Goal: Task Accomplishment & Management: Manage account settings

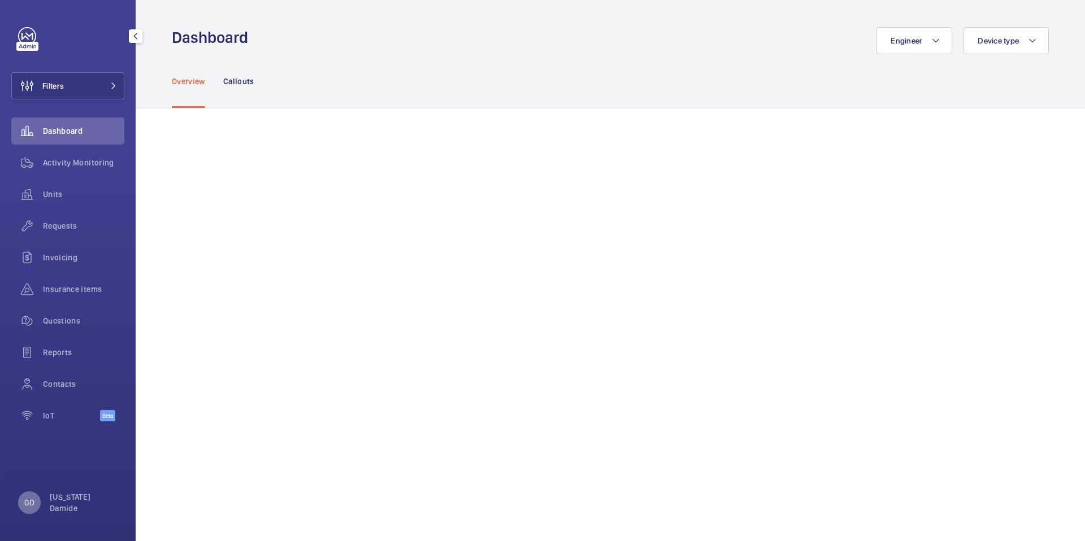
click at [30, 505] on p "GD" at bounding box center [29, 502] width 10 height 11
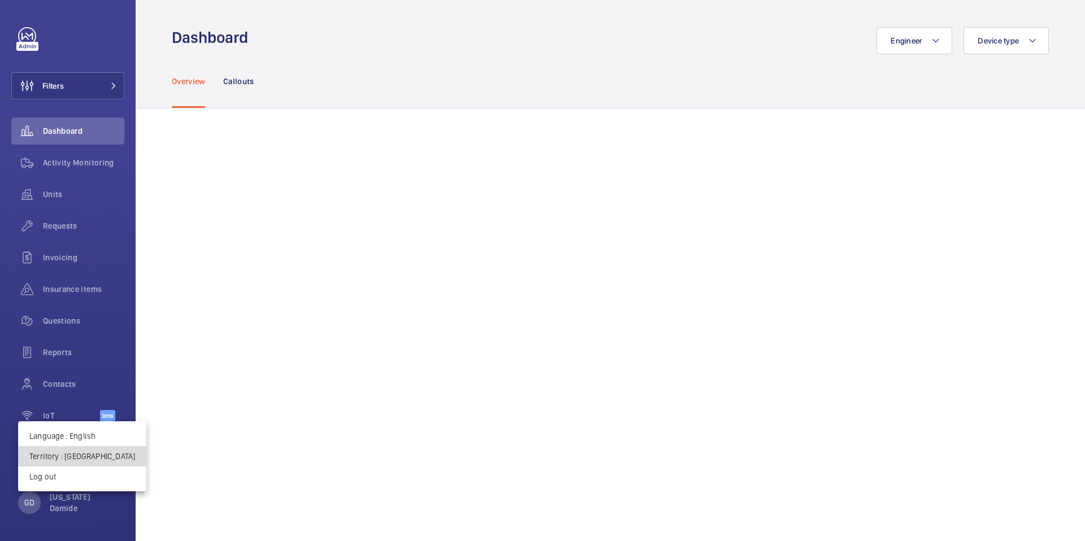
click at [91, 455] on p "Territory : [GEOGRAPHIC_DATA]" at bounding box center [82, 456] width 106 height 11
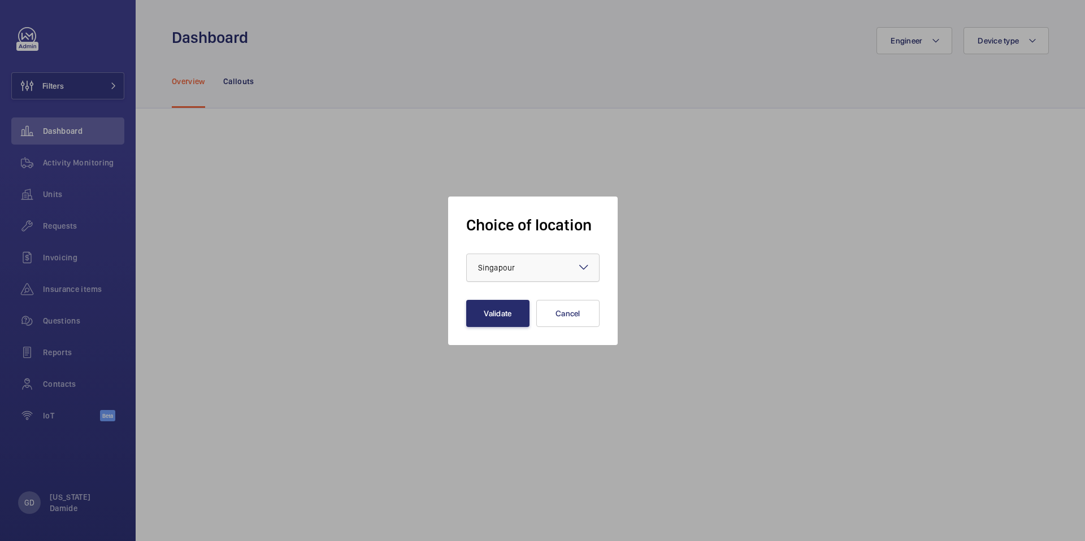
click at [550, 265] on div at bounding box center [533, 267] width 132 height 27
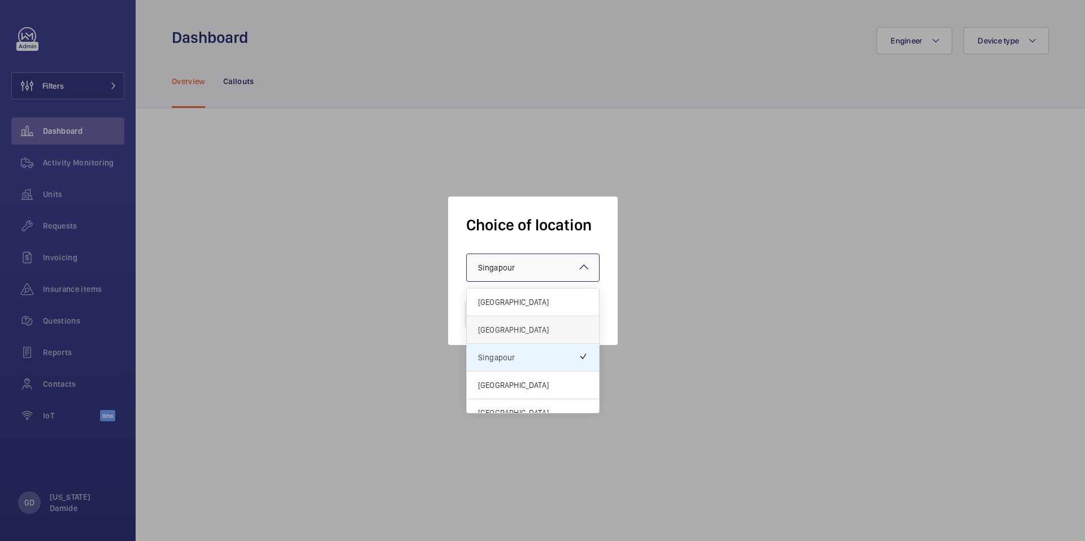
click at [537, 330] on span "[GEOGRAPHIC_DATA]" at bounding box center [533, 329] width 110 height 11
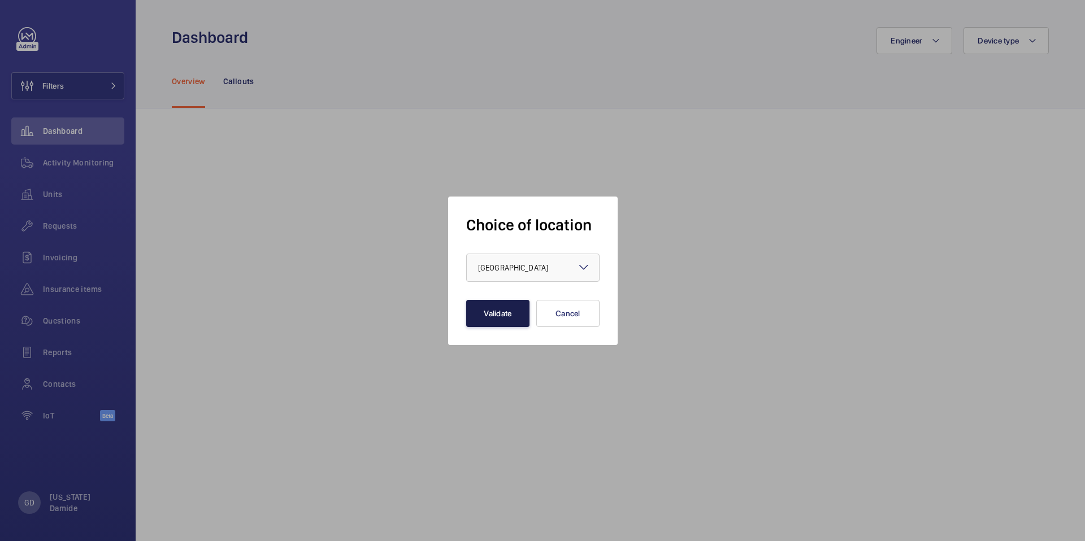
click at [494, 319] on button "Validate" at bounding box center [497, 313] width 63 height 27
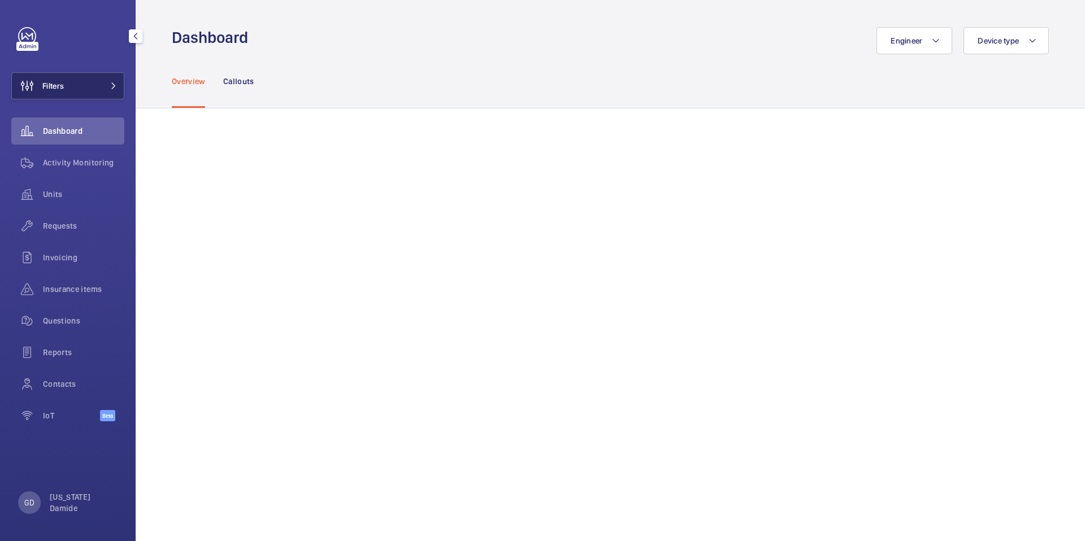
click at [82, 83] on button "Filters" at bounding box center [67, 85] width 113 height 27
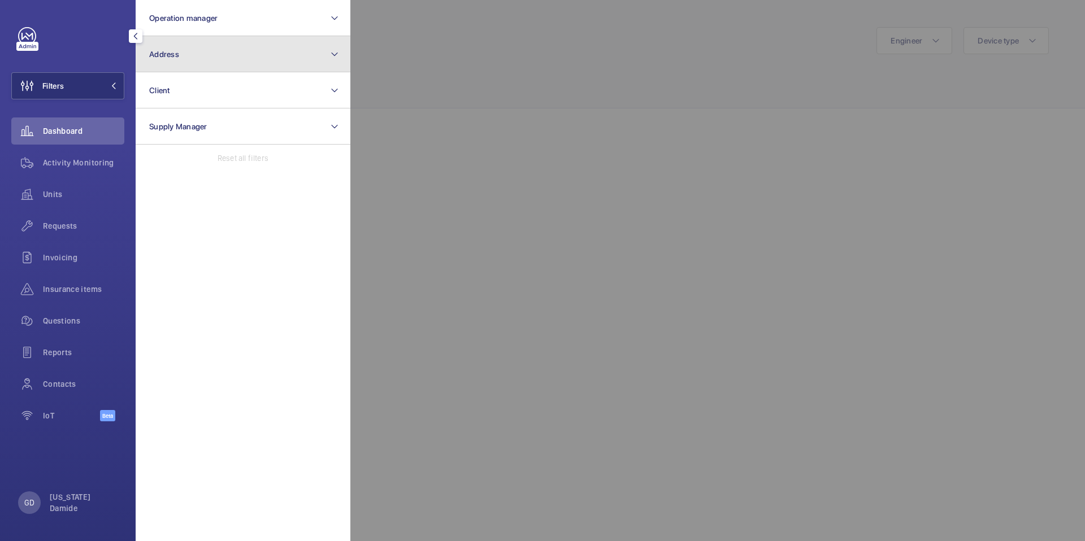
click at [218, 54] on button "Address" at bounding box center [243, 54] width 215 height 36
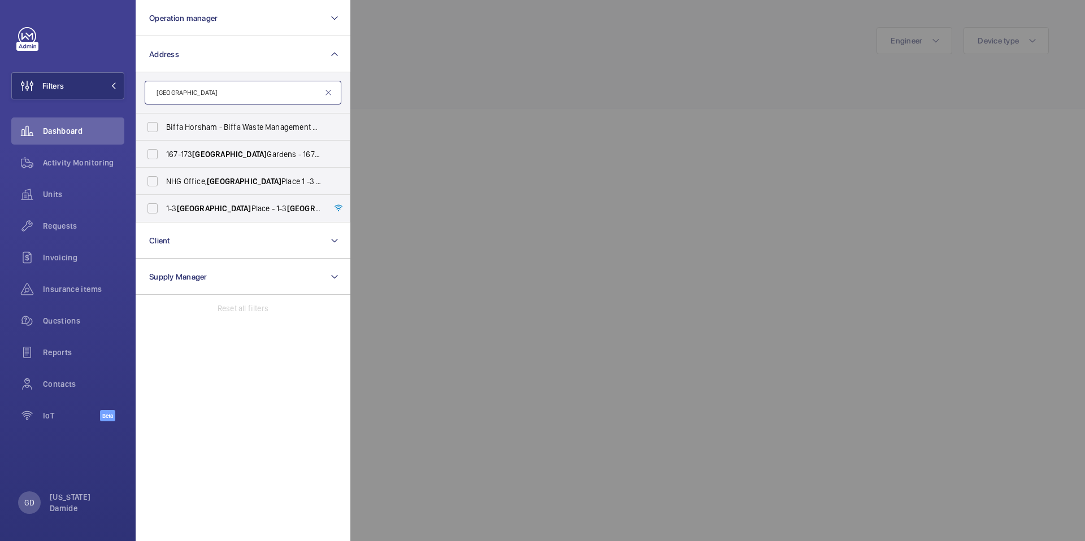
type input "[GEOGRAPHIC_DATA]"
click at [152, 154] on label "167-173 Sussex Gardens - 167-173 Sussex Gardens, LONDON W2 2RH" at bounding box center [234, 154] width 197 height 27
click at [152, 154] on input "167-173 Sussex Gardens - 167-173 Sussex Gardens, LONDON W2 2RH" at bounding box center [152, 154] width 23 height 23
checkbox input "true"
click at [411, 179] on div at bounding box center [892, 270] width 1085 height 541
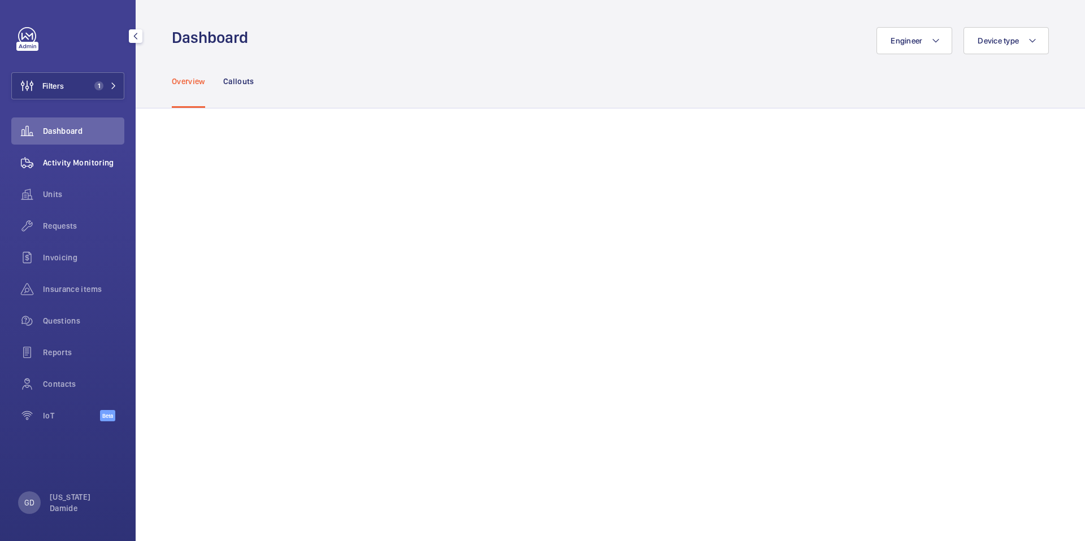
click at [80, 160] on span "Activity Monitoring" at bounding box center [83, 162] width 81 height 11
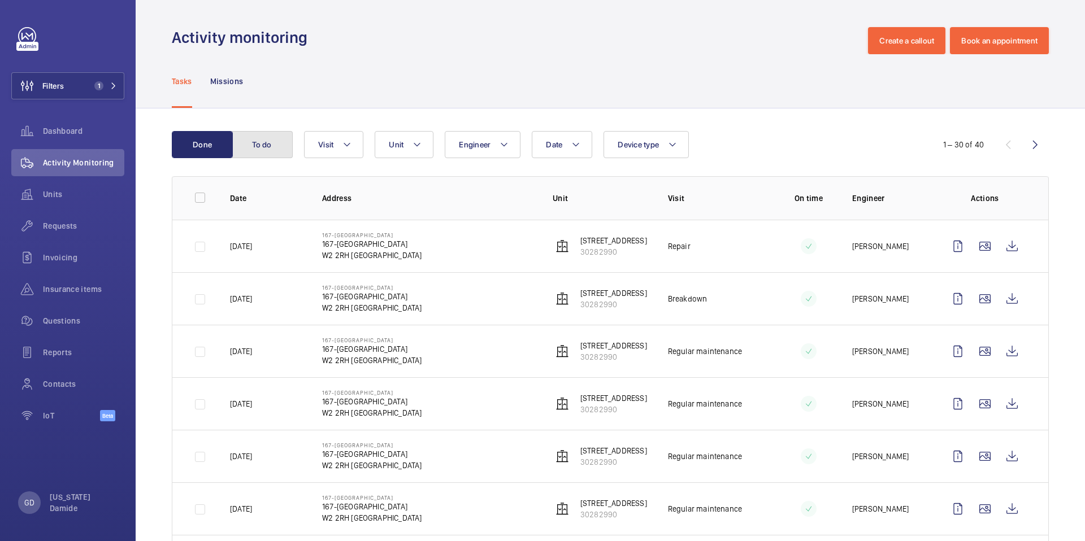
click at [276, 149] on button "To do" at bounding box center [262, 144] width 61 height 27
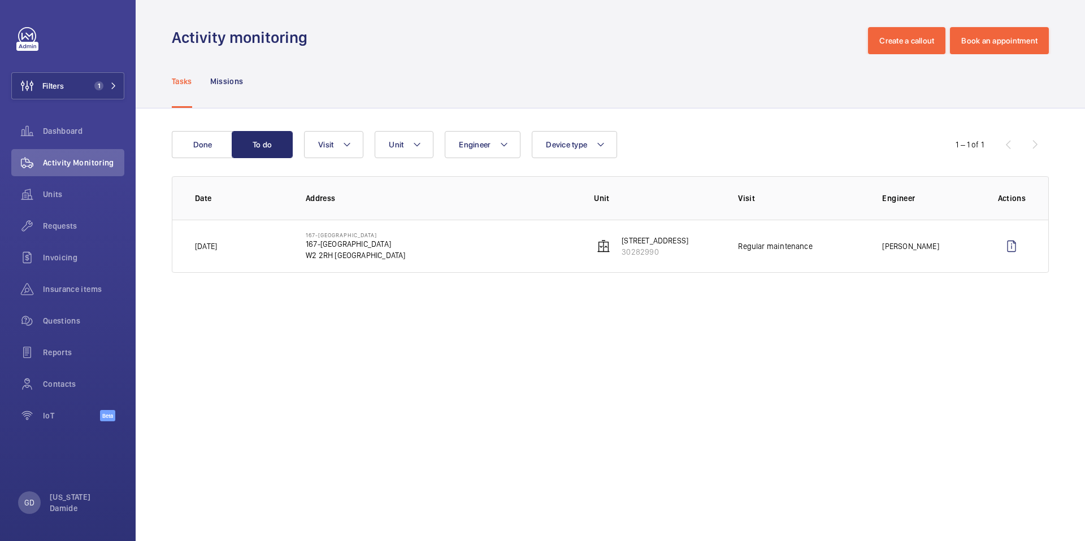
click at [409, 250] on td "167-173 Sussex Gardens 167-173 Sussex Gardens W2 2RH LONDON" at bounding box center [432, 246] width 288 height 53
click at [645, 254] on p "30282990" at bounding box center [655, 251] width 67 height 11
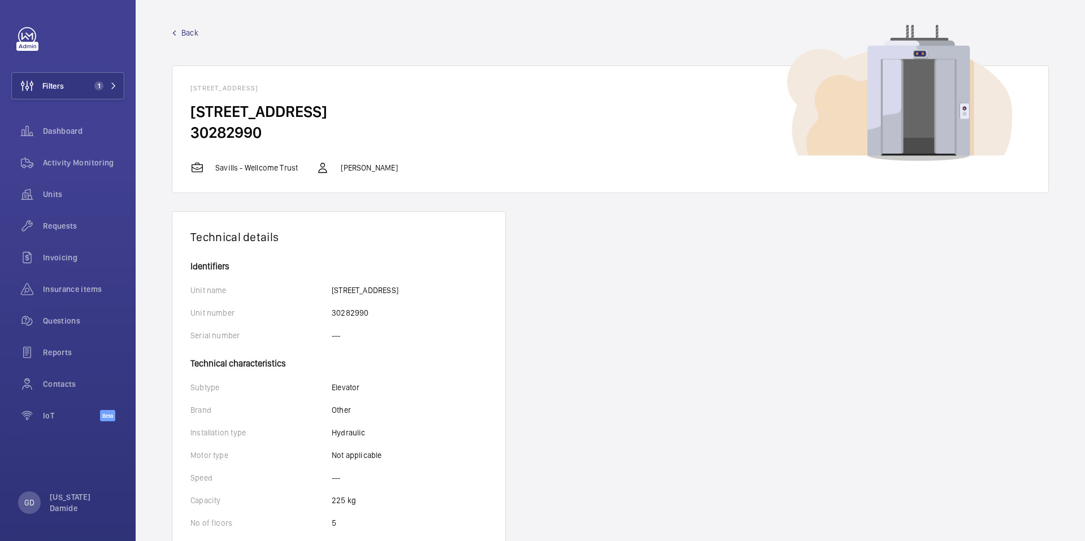
click at [191, 34] on span "Back" at bounding box center [189, 32] width 17 height 11
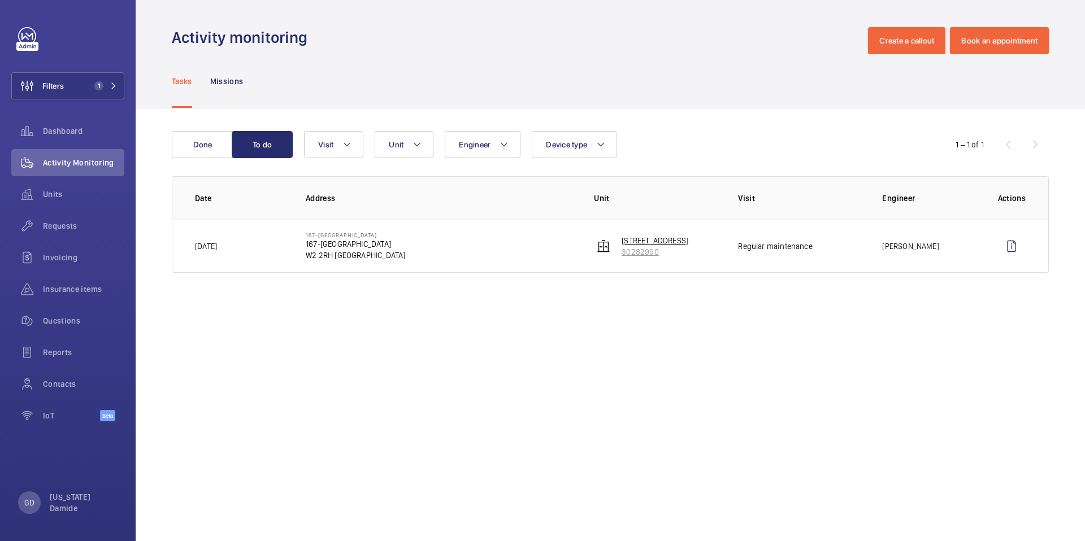
click at [639, 253] on p "30282990" at bounding box center [655, 251] width 67 height 11
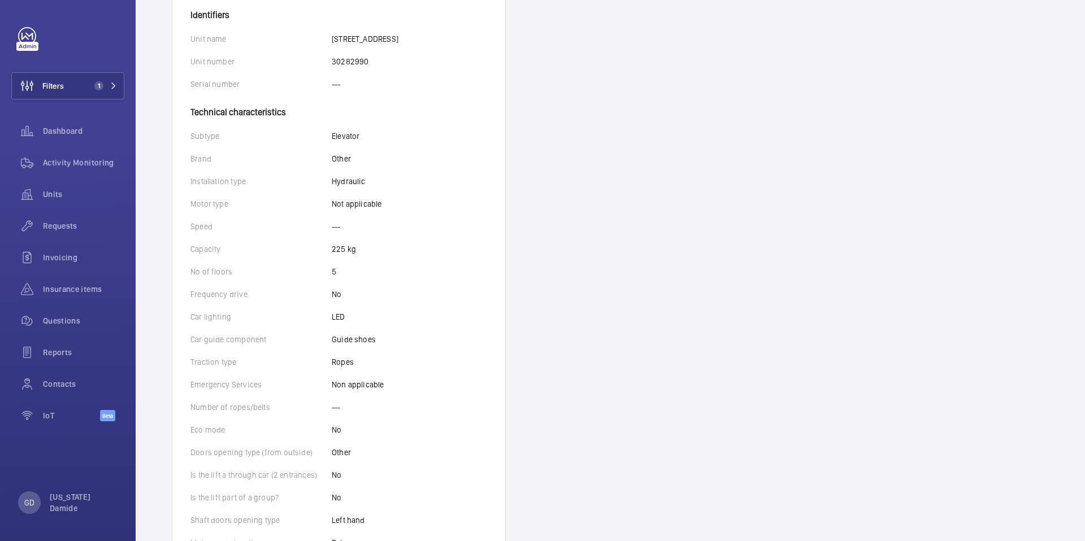
scroll to position [244, 0]
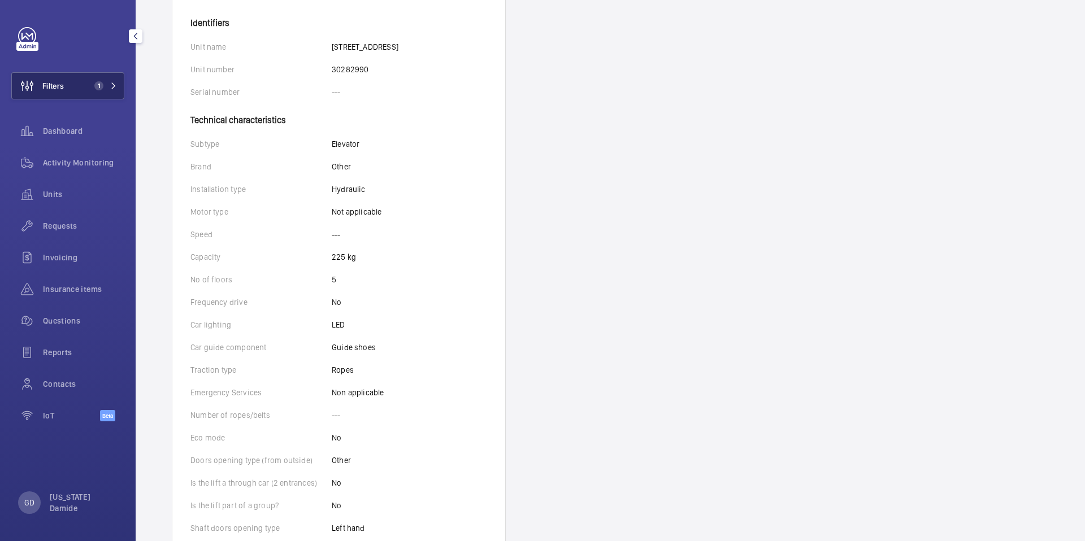
click at [111, 89] on span "1" at bounding box center [103, 85] width 27 height 9
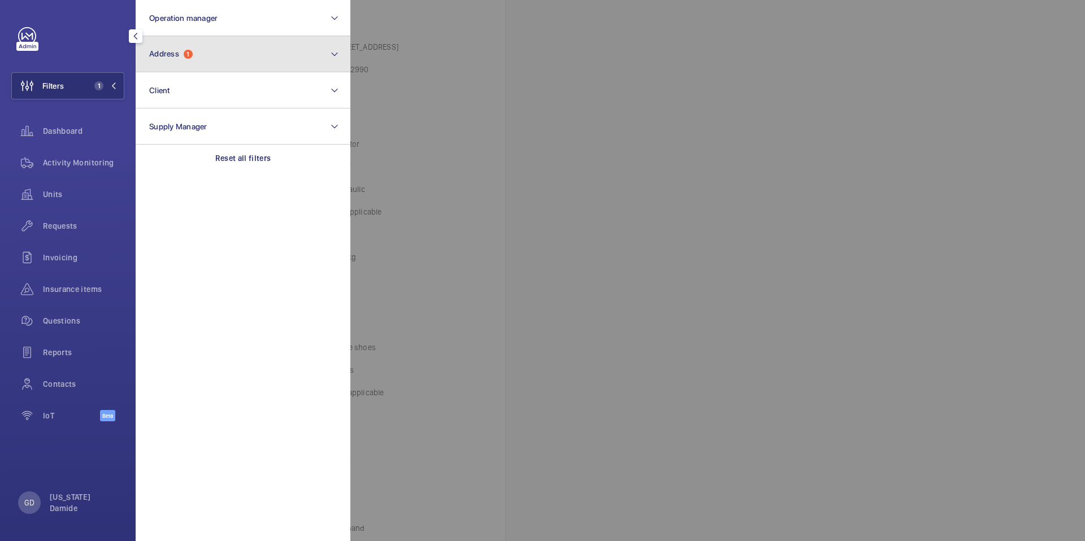
click at [213, 53] on button "Address 1" at bounding box center [243, 54] width 215 height 36
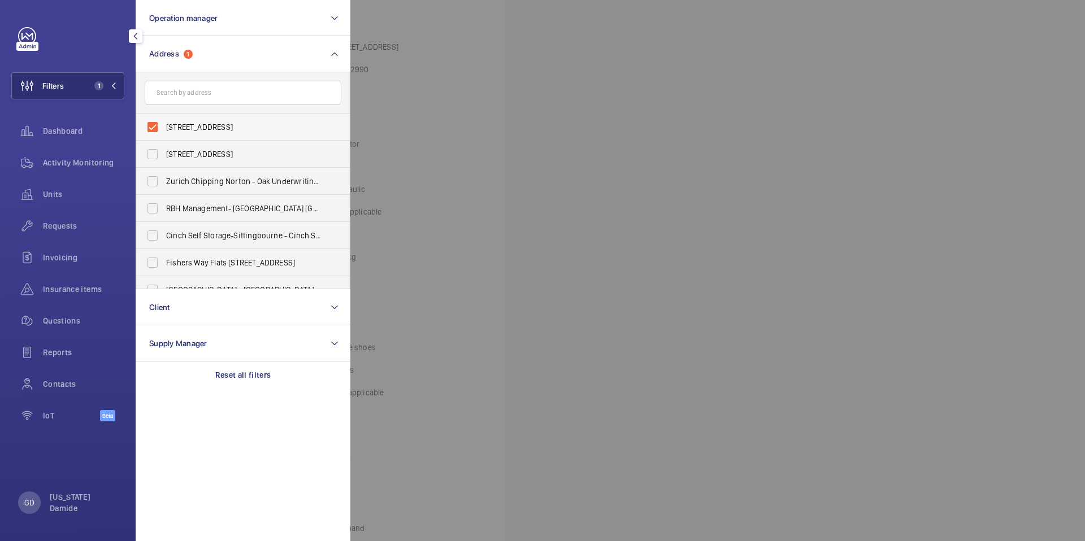
click at [153, 127] on label "167-173 Sussex Gardens - 167-173 Sussex Gardens, LONDON W2 2RH" at bounding box center [234, 127] width 197 height 27
click at [153, 127] on input "167-173 Sussex Gardens - 167-173 Sussex Gardens, LONDON W2 2RH" at bounding box center [152, 127] width 23 height 23
checkbox input "false"
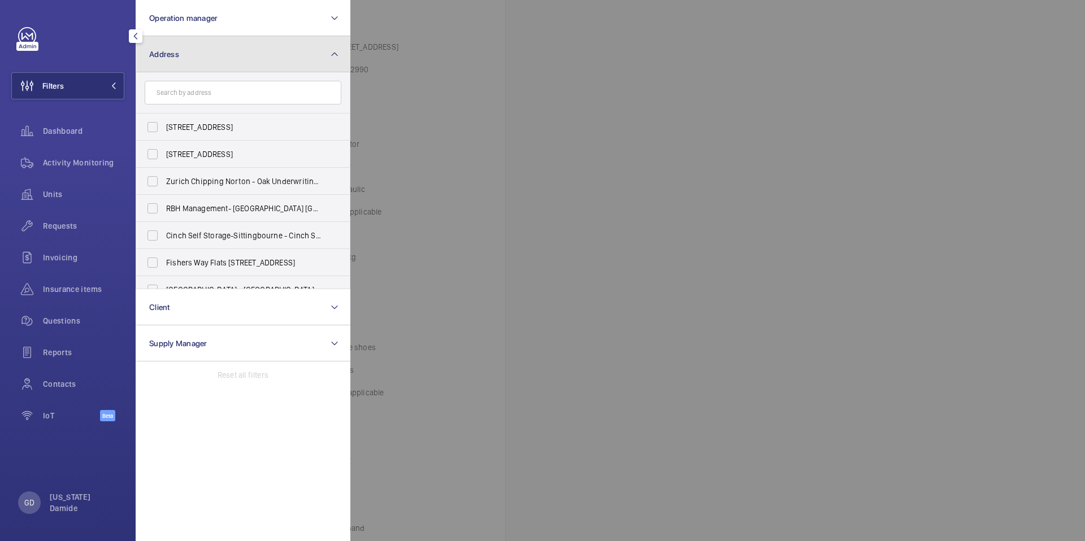
click at [210, 51] on button "Address" at bounding box center [243, 54] width 215 height 36
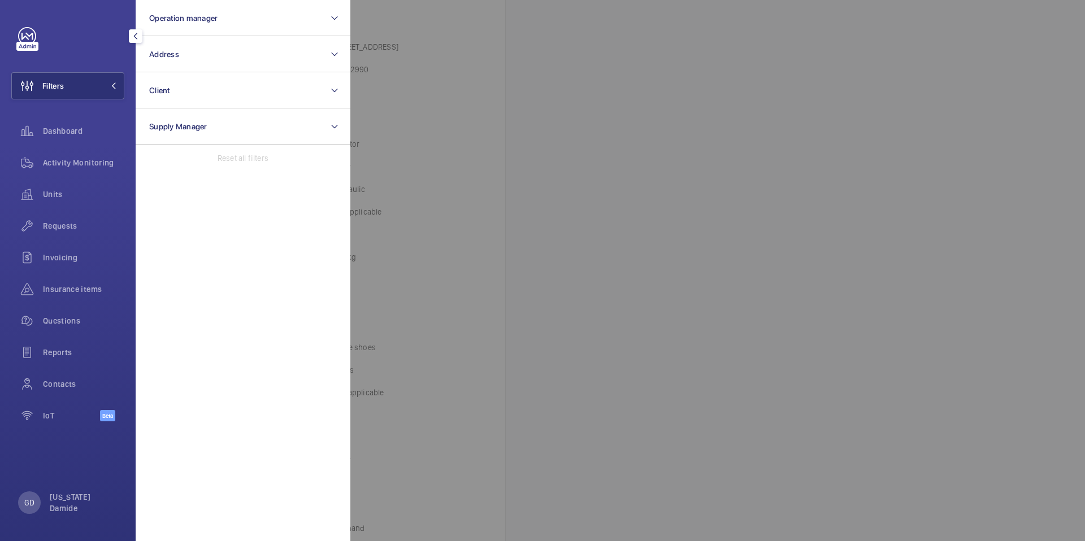
click at [370, 150] on div at bounding box center [892, 270] width 1085 height 541
